Goal: Find specific page/section: Find specific page/section

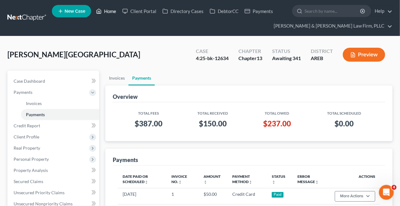
click at [113, 10] on link "Home" at bounding box center [106, 11] width 26 height 11
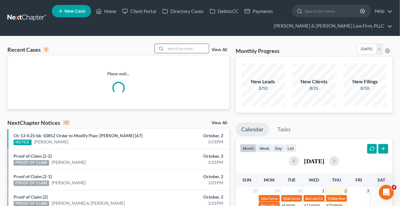
click at [177, 51] on input "search" at bounding box center [187, 48] width 43 height 9
type input "e"
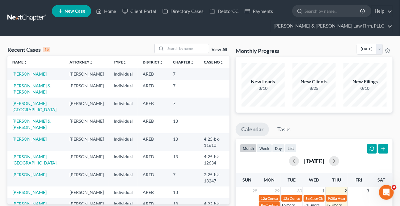
click at [33, 85] on link "[PERSON_NAME] & [PERSON_NAME]" at bounding box center [31, 88] width 38 height 11
select select "4"
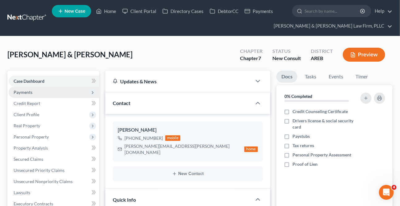
click at [25, 92] on span "Payments" at bounding box center [23, 91] width 19 height 5
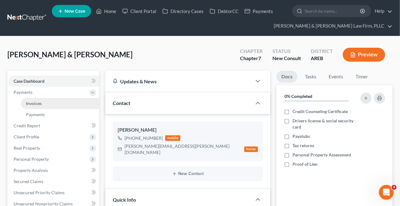
click at [36, 105] on span "Invoices" at bounding box center [34, 102] width 16 height 5
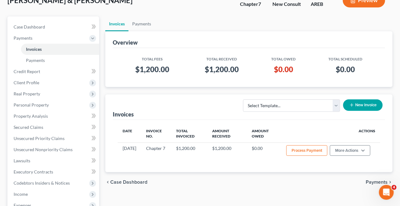
scroll to position [56, 0]
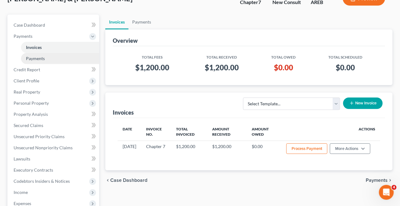
click at [43, 58] on span "Payments" at bounding box center [35, 58] width 19 height 5
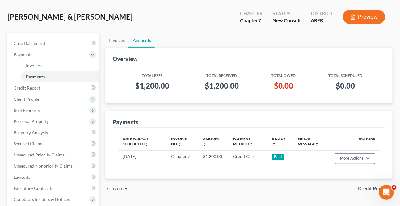
scroll to position [28, 0]
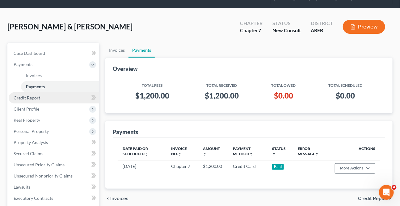
click at [33, 93] on link "Credit Report" at bounding box center [54, 97] width 91 height 11
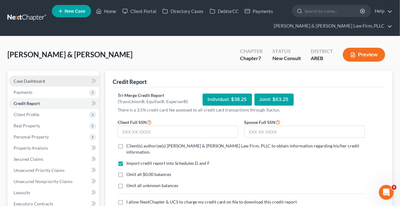
click at [37, 79] on span "Case Dashboard" at bounding box center [30, 80] width 32 height 5
select select "4"
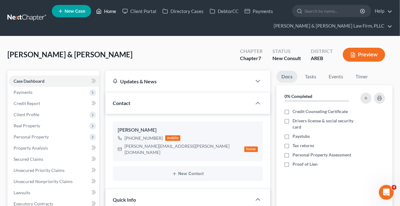
click at [110, 10] on link "Home" at bounding box center [106, 11] width 26 height 11
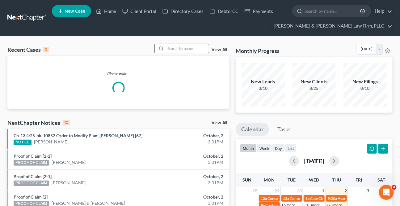
click at [177, 51] on input "search" at bounding box center [187, 48] width 43 height 9
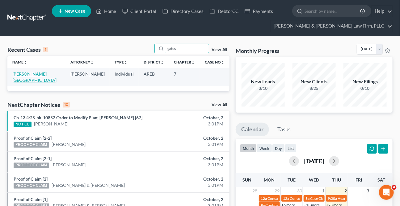
type input "gates"
click at [30, 73] on link "[PERSON_NAME][GEOGRAPHIC_DATA]" at bounding box center [34, 76] width 44 height 11
select select "6"
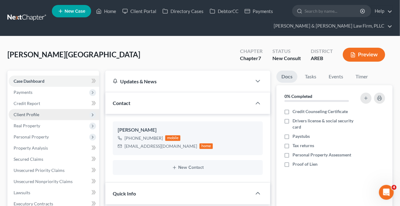
drag, startPoint x: 20, startPoint y: 90, endPoint x: 35, endPoint y: 114, distance: 27.6
click at [20, 90] on span "Payments" at bounding box center [23, 91] width 19 height 5
click at [33, 112] on span "Payments" at bounding box center [35, 114] width 19 height 5
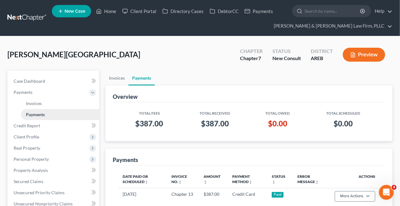
scroll to position [28, 0]
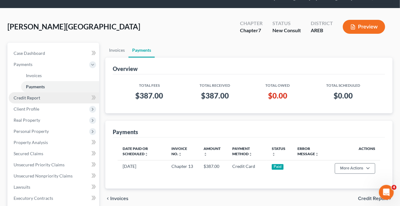
click at [33, 93] on link "Credit Report" at bounding box center [54, 97] width 91 height 11
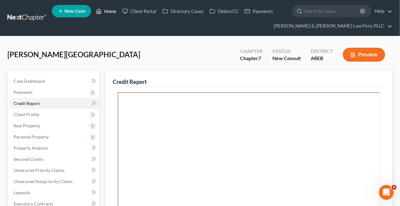
click at [104, 11] on link "Home" at bounding box center [106, 11] width 26 height 11
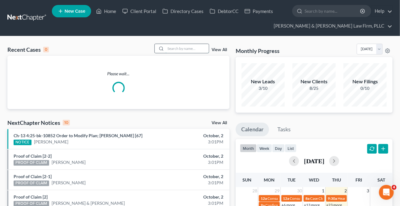
click at [169, 45] on input "search" at bounding box center [187, 48] width 43 height 9
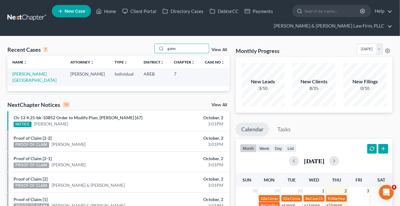
type input "gates"
